Goal: Task Accomplishment & Management: Manage account settings

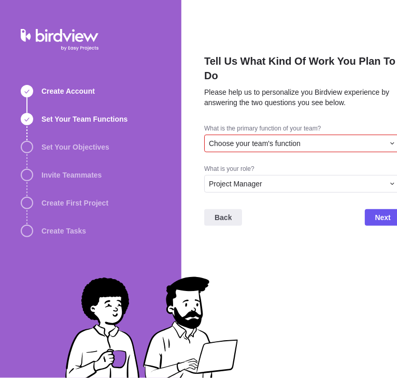
click at [338, 143] on div "Choose your team's function" at bounding box center [296, 143] width 175 height 10
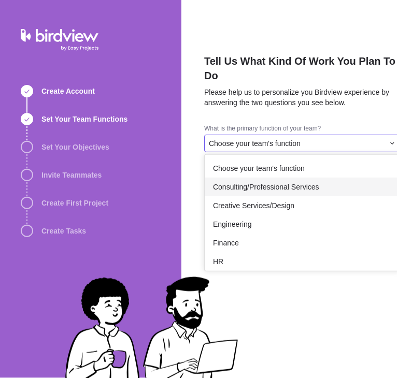
click at [316, 186] on span "Consulting/Professional Services" at bounding box center [266, 187] width 106 height 10
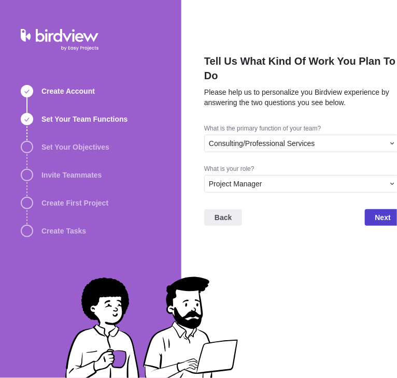
click at [379, 217] on span "Next" at bounding box center [383, 217] width 16 height 12
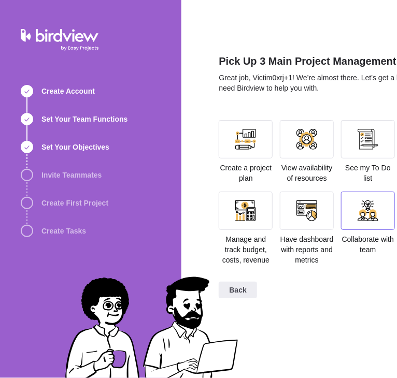
click at [356, 221] on div at bounding box center [368, 211] width 54 height 38
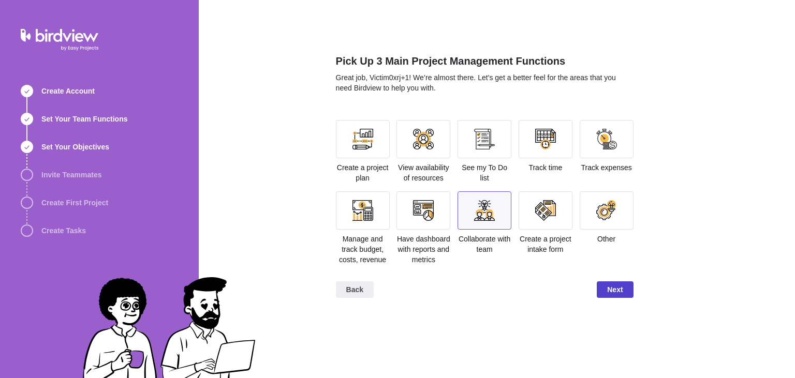
click at [396, 291] on span "Next" at bounding box center [615, 290] width 36 height 17
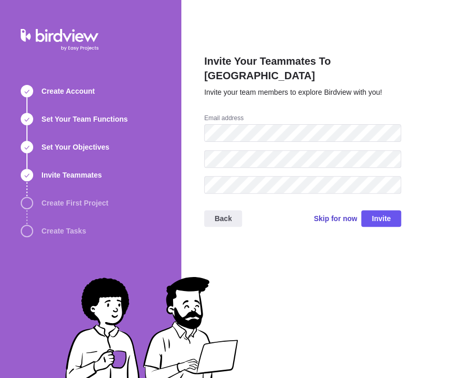
click at [323, 213] on span "Skip for now" at bounding box center [334, 218] width 43 height 10
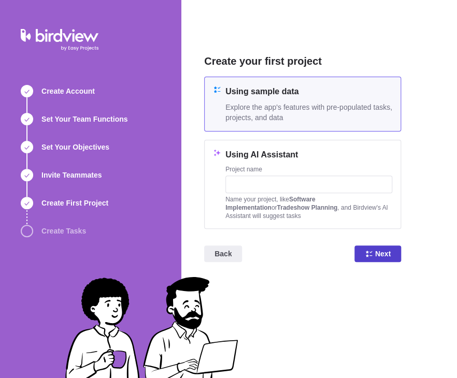
click at [370, 256] on icon at bounding box center [368, 254] width 6 height 6
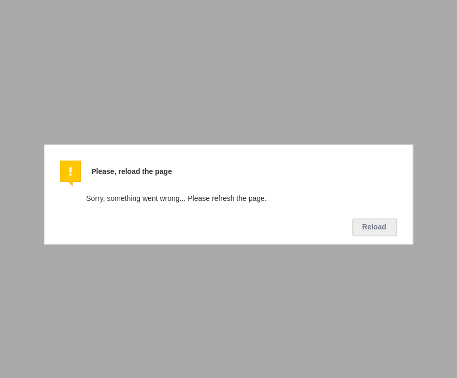
click at [377, 223] on button "Reload" at bounding box center [374, 227] width 45 height 18
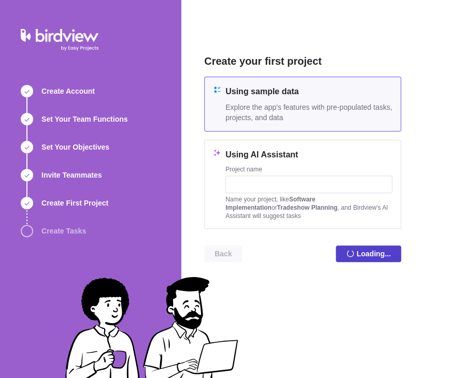
click at [363, 235] on div "Create your first project Using sample data Explore the app's features with pre…" at bounding box center [302, 166] width 197 height 225
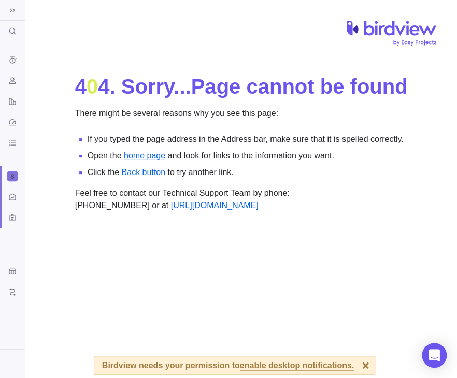
click at [147, 159] on link "home page" at bounding box center [144, 155] width 41 height 9
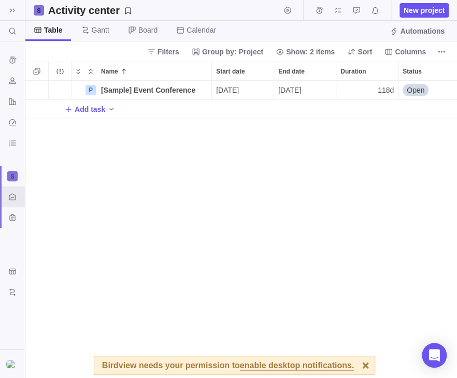
scroll to position [298, 431]
click at [13, 180] on div at bounding box center [12, 176] width 10 height 10
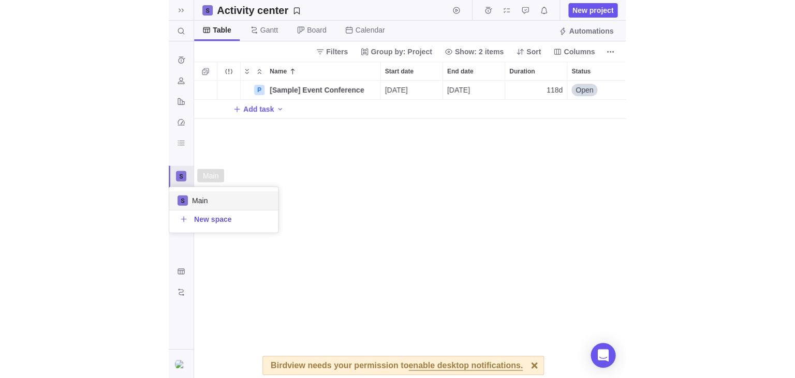
scroll to position [46, 109]
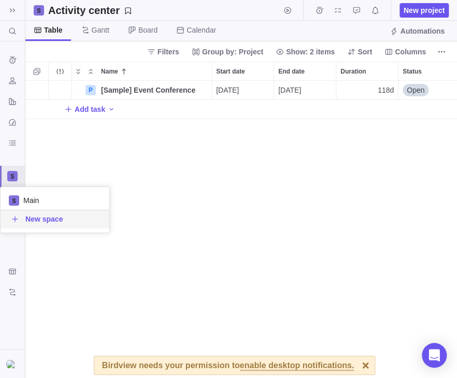
click at [46, 283] on body "Search (Ctrl+K) Time logs history Resources Reports Dashboard BI dashboards Act…" at bounding box center [228, 189] width 457 height 378
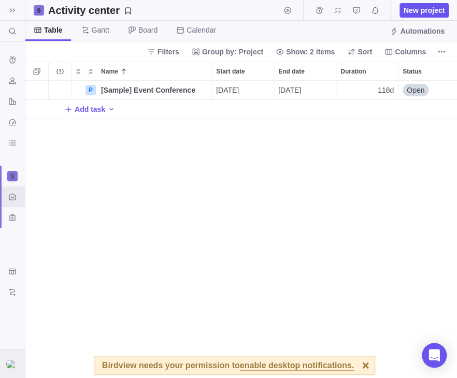
click at [15, 368] on img at bounding box center [12, 364] width 12 height 8
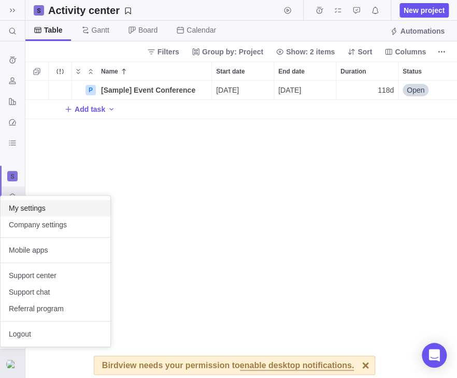
click at [52, 207] on span "My settings" at bounding box center [55, 208] width 93 height 10
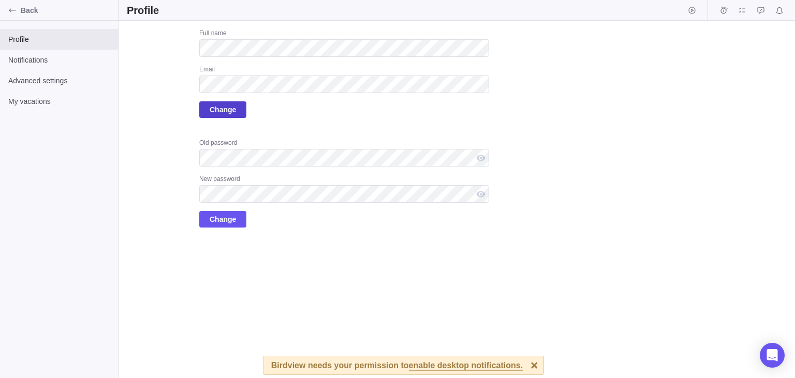
click at [233, 108] on span "Change" at bounding box center [223, 110] width 26 height 12
click at [224, 113] on span "Change" at bounding box center [223, 110] width 26 height 12
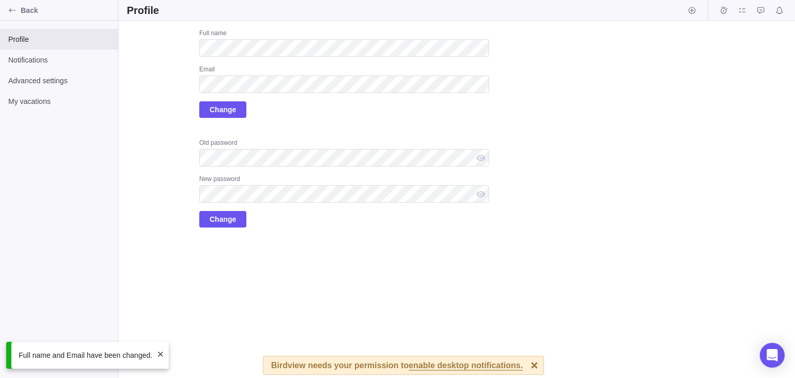
click at [168, 103] on div "Upload Full name Email Change Old password New password Change" at bounding box center [308, 128] width 362 height 199
click at [130, 108] on div "Upload Full name Email Change Old password New password Change" at bounding box center [308, 128] width 362 height 199
click at [164, 216] on div "Upload Full name Email Change Old password New password Change" at bounding box center [308, 128] width 362 height 199
click at [149, 111] on div "Upload Full name Email Change Old password New password Change" at bounding box center [308, 128] width 362 height 199
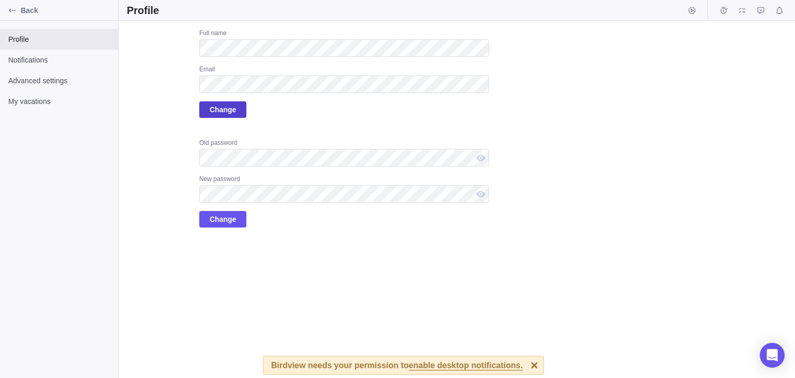
click at [203, 115] on span "Change" at bounding box center [222, 109] width 47 height 17
click at [222, 115] on span "Change" at bounding box center [223, 110] width 26 height 12
click at [219, 106] on span "Change" at bounding box center [223, 110] width 26 height 12
click at [214, 112] on span "Change" at bounding box center [223, 110] width 26 height 12
click at [25, 13] on span "Back" at bounding box center [67, 10] width 93 height 10
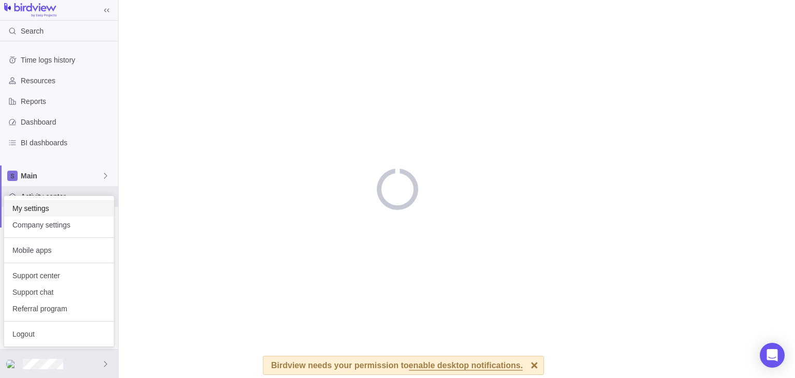
click at [43, 210] on span "My settings" at bounding box center [58, 208] width 93 height 10
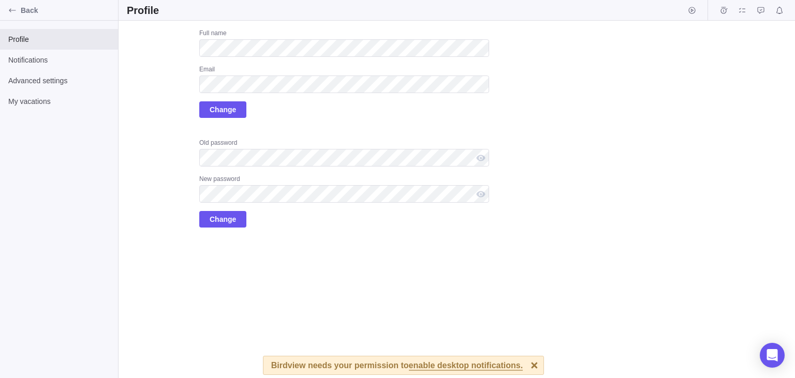
click at [138, 146] on div "Upload Full name Email Change Old password New password Change" at bounding box center [308, 128] width 362 height 199
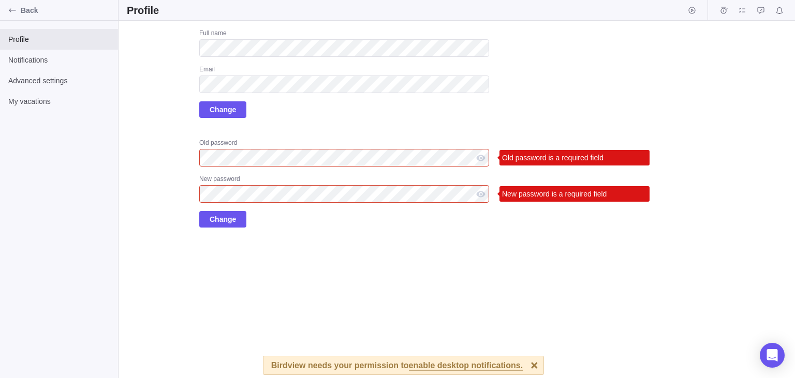
click at [167, 120] on div "Upload Full name Email Change Old password Old password is a required field New…" at bounding box center [308, 128] width 362 height 199
